Goal: Information Seeking & Learning: Learn about a topic

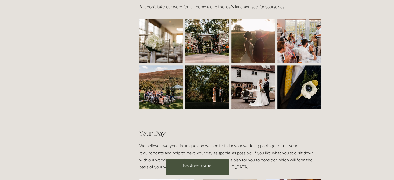
scroll to position [246, 0]
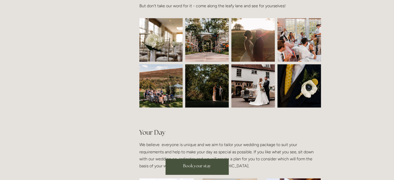
click at [171, 90] on img at bounding box center [160, 85] width 65 height 43
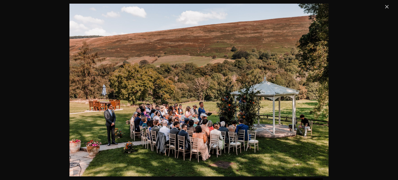
click at [386, 4] on link "Close" at bounding box center [386, 7] width 6 height 6
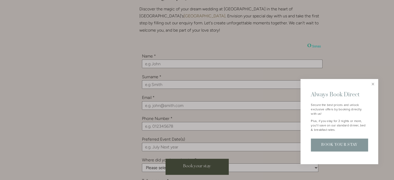
scroll to position [602, 0]
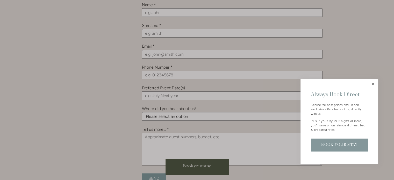
click at [373, 82] on link "Close" at bounding box center [372, 84] width 9 height 9
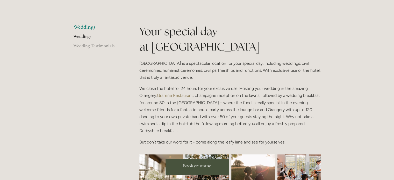
scroll to position [0, 0]
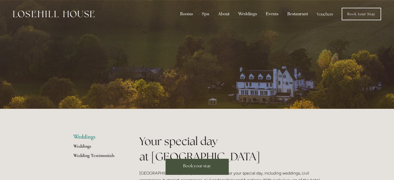
click at [86, 154] on link "Wedding Testimonials" at bounding box center [97, 156] width 49 height 9
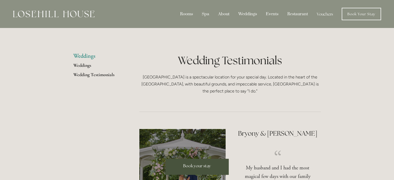
click at [82, 65] on link "Weddings" at bounding box center [97, 66] width 49 height 9
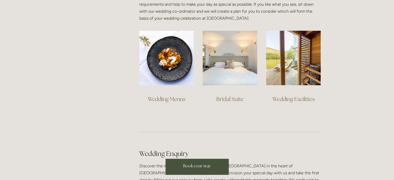
scroll to position [393, 0]
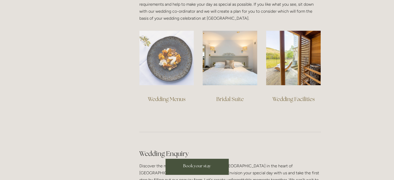
click at [165, 66] on img at bounding box center [166, 58] width 55 height 55
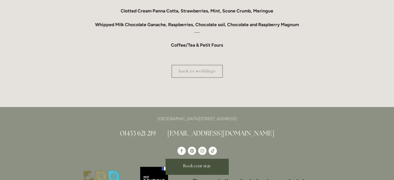
scroll to position [525, 0]
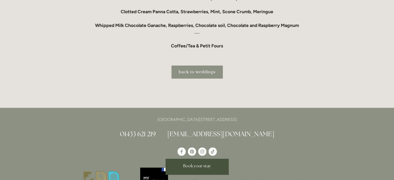
click at [180, 70] on link "back to weddings" at bounding box center [196, 71] width 51 height 13
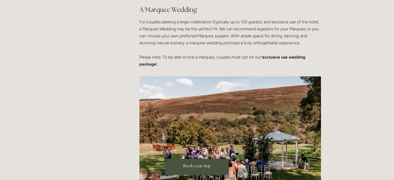
scroll to position [1225, 0]
